Goal: Information Seeking & Learning: Learn about a topic

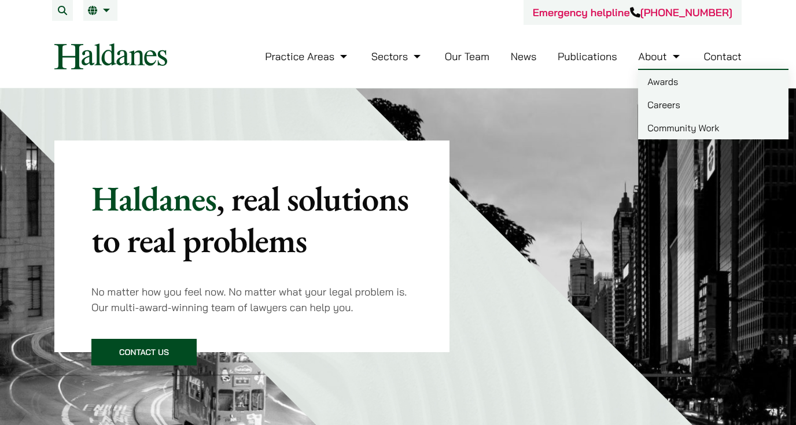
click at [662, 106] on link "Careers" at bounding box center [713, 104] width 150 height 23
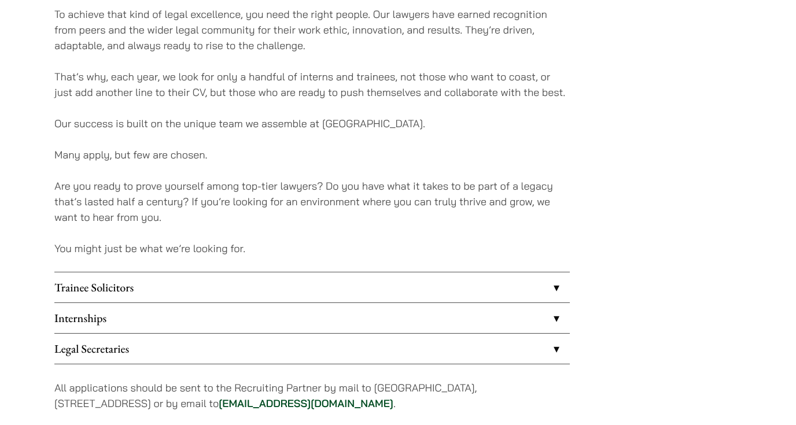
scroll to position [809, 0]
click at [539, 287] on link "Trainee Solicitors" at bounding box center [311, 286] width 515 height 30
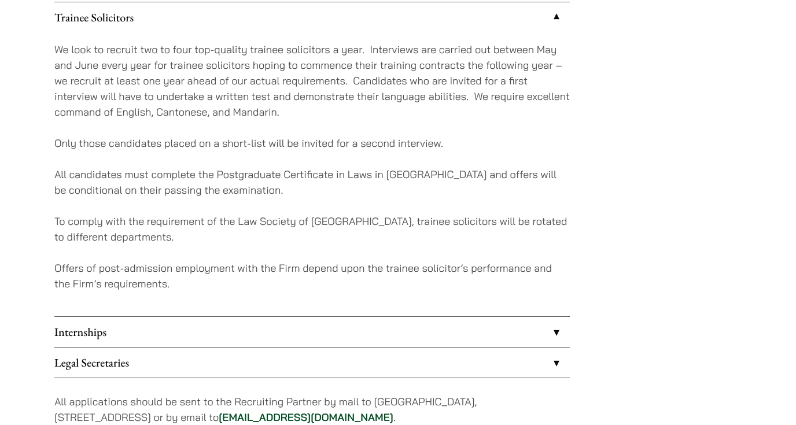
scroll to position [1098, 0]
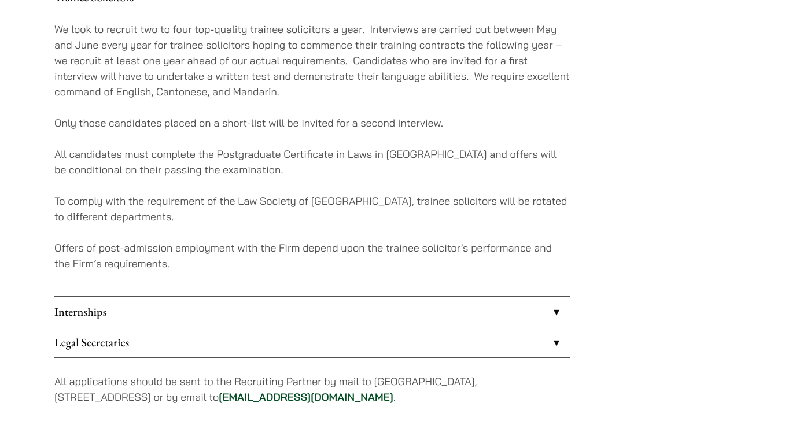
click at [391, 308] on link "Internships" at bounding box center [311, 312] width 515 height 30
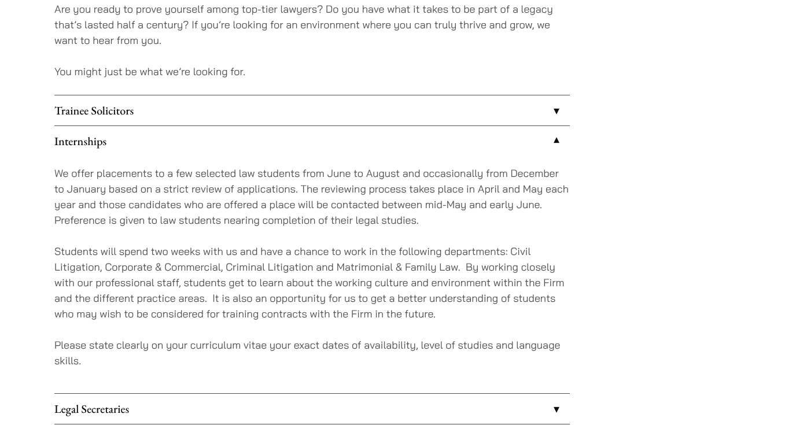
scroll to position [983, 0]
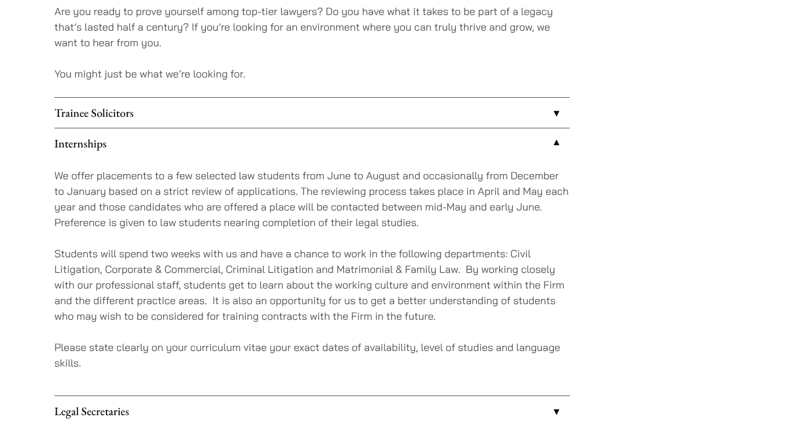
drag, startPoint x: 461, startPoint y: 121, endPoint x: 458, endPoint y: 128, distance: 8.1
click at [461, 122] on link "Trainee Solicitors" at bounding box center [311, 113] width 515 height 30
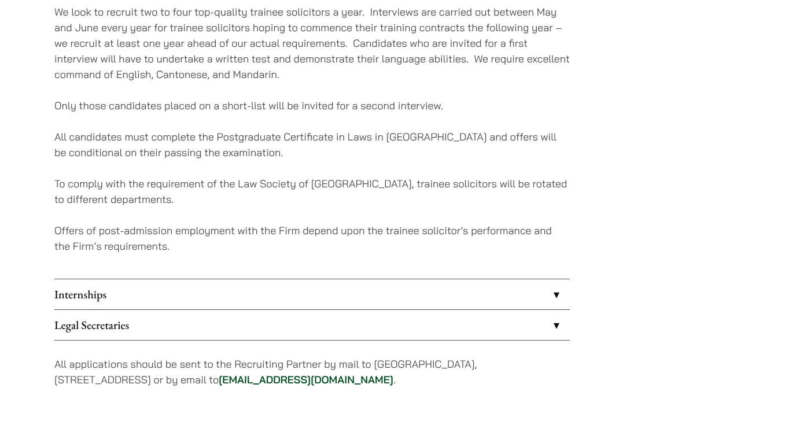
scroll to position [1098, 0]
